Goal: Navigation & Orientation: Find specific page/section

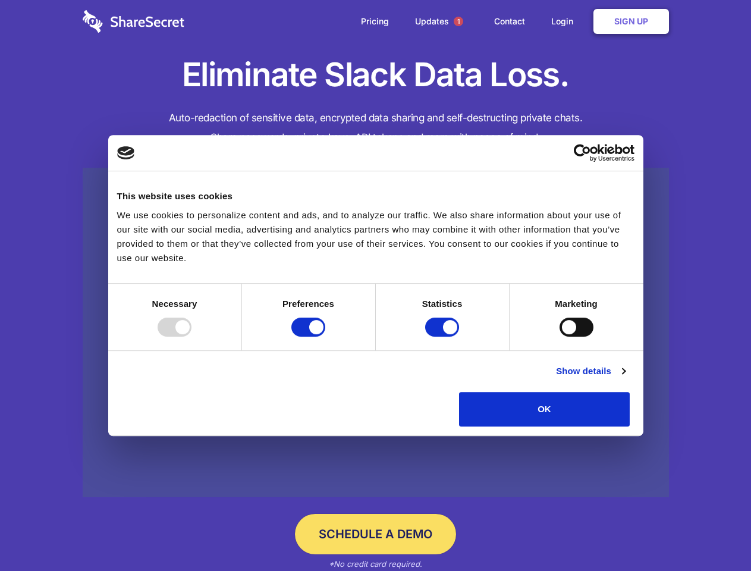
click at [191, 337] on div at bounding box center [175, 327] width 34 height 19
click at [325, 337] on input "Preferences" at bounding box center [308, 327] width 34 height 19
checkbox input "false"
click at [444, 337] on input "Statistics" at bounding box center [442, 327] width 34 height 19
checkbox input "false"
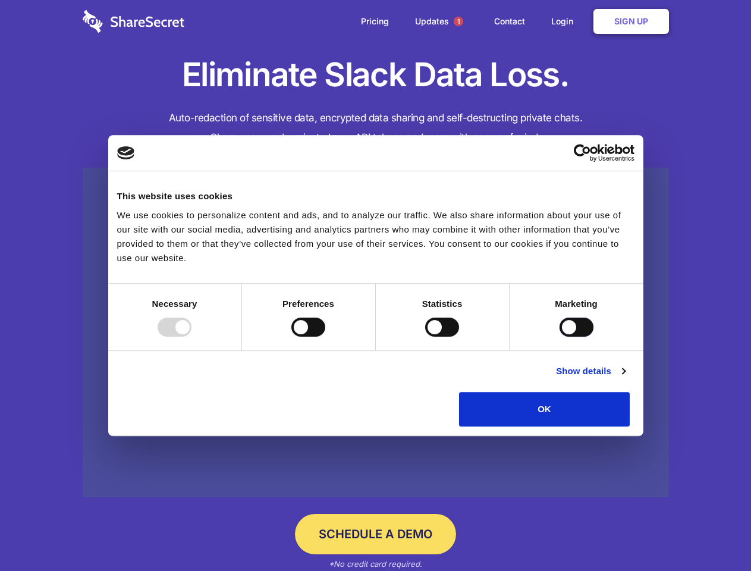
click at [560, 337] on input "Marketing" at bounding box center [577, 327] width 34 height 19
checkbox input "true"
click at [625, 378] on link "Show details" at bounding box center [590, 371] width 69 height 14
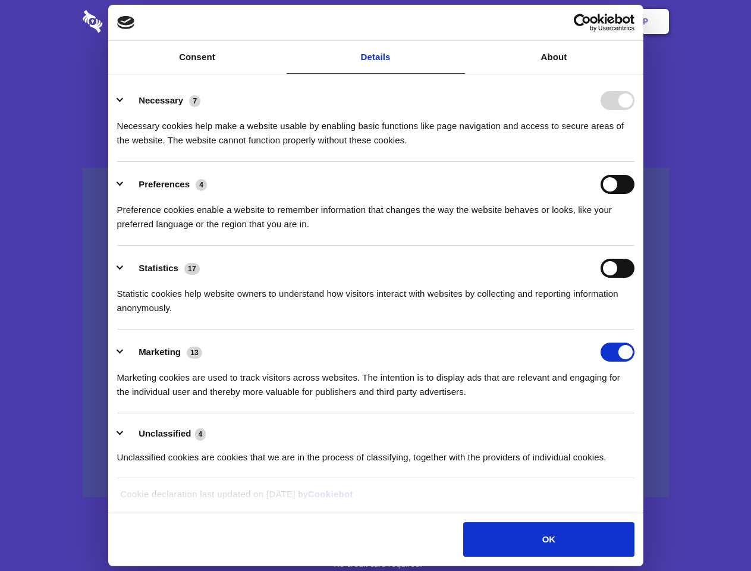
click at [634, 162] on li "Necessary 7 Necessary cookies help make a website usable by enabling basic func…" at bounding box center [375, 120] width 517 height 84
click at [458, 21] on span "1" at bounding box center [459, 22] width 10 height 10
